Goal: Navigation & Orientation: Find specific page/section

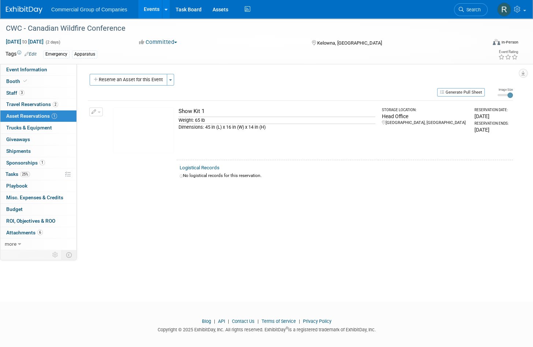
click at [263, 56] on div "Emergency Apparatus" at bounding box center [237, 54] width 388 height 8
click at [152, 9] on link "Events" at bounding box center [151, 9] width 27 height 18
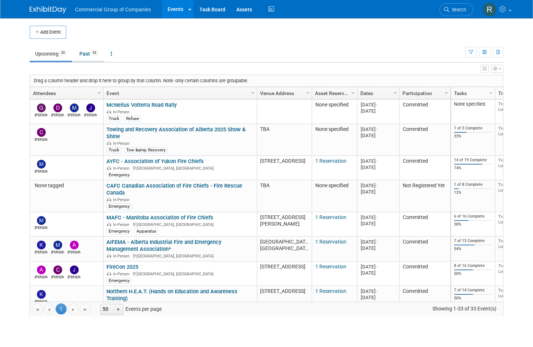
click at [84, 52] on link "Past 33" at bounding box center [89, 54] width 30 height 14
